Goal: Go to known website: Access a specific website the user already knows

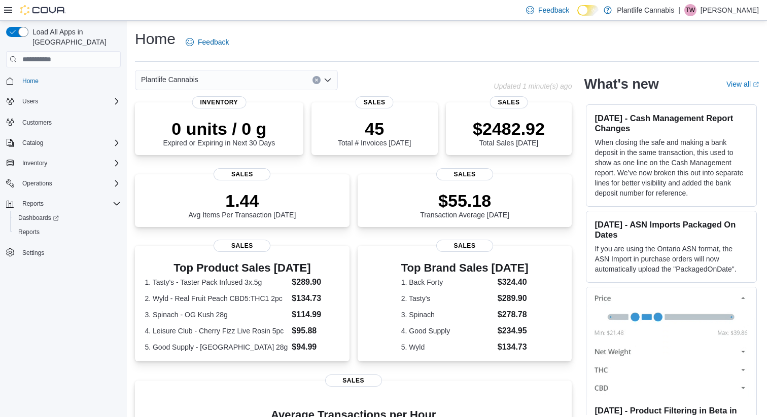
scroll to position [185, 0]
